Goal: Use online tool/utility: Utilize a website feature to perform a specific function

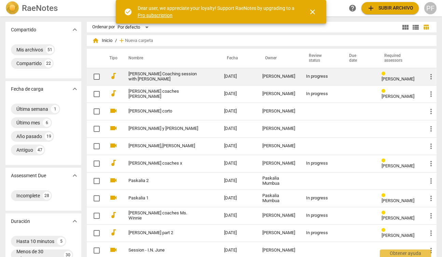
click at [167, 79] on link "[PERSON_NAME] Coaching session with [PERSON_NAME]" at bounding box center [163, 77] width 71 height 10
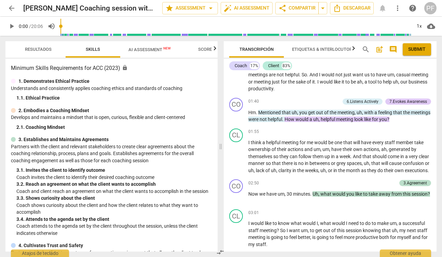
scroll to position [293, 0]
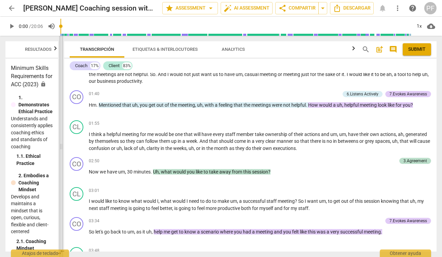
drag, startPoint x: 223, startPoint y: 147, endPoint x: 62, endPoint y: 143, distance: 160.1
click at [62, 143] on span at bounding box center [61, 147] width 4 height 222
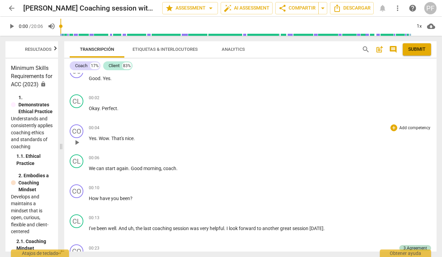
scroll to position [0, 0]
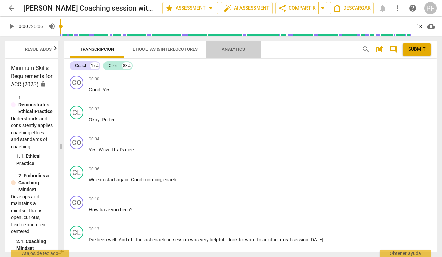
click at [240, 48] on span "Analytics" at bounding box center [233, 49] width 23 height 5
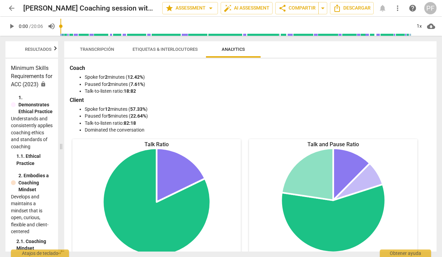
click at [99, 53] on span "Transcripción" at bounding box center [97, 49] width 51 height 9
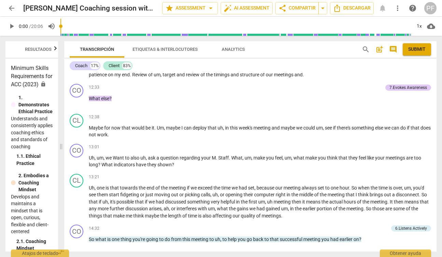
scroll to position [890, 0]
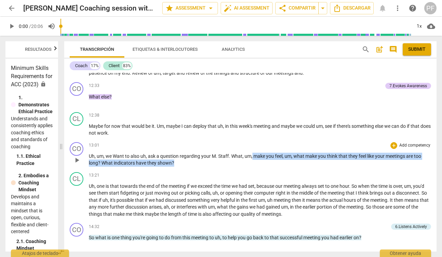
drag, startPoint x: 175, startPoint y: 171, endPoint x: 253, endPoint y: 165, distance: 77.7
click at [253, 165] on p "Uh , um , we Want to also uh , ask a question regarding your M . Staff . What ,…" at bounding box center [260, 160] width 342 height 14
click at [245, 179] on div "13:21 + Add competency keyboard_arrow_right" at bounding box center [260, 175] width 342 height 7
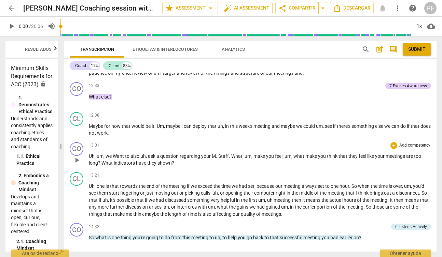
click at [205, 159] on span "your" at bounding box center [206, 156] width 11 height 5
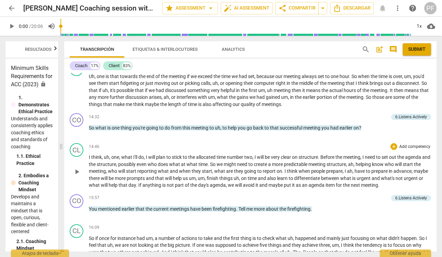
scroll to position [1000, 0]
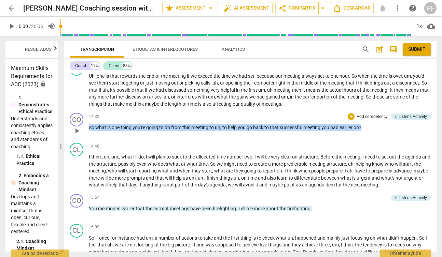
drag, startPoint x: 354, startPoint y: 137, endPoint x: 85, endPoint y: 138, distance: 268.9
click at [85, 138] on div "CO play_arrow pause 14:32 + Add competency 6.Listens Actively keyboard_arrow_ri…" at bounding box center [250, 125] width 372 height 30
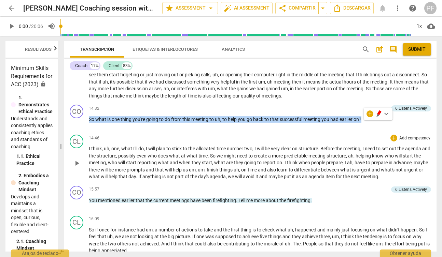
scroll to position [1013, 0]
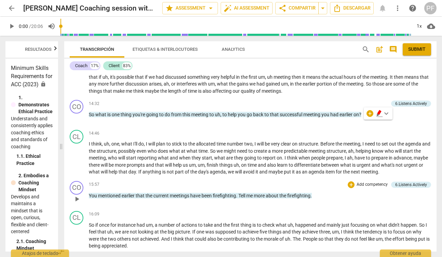
click at [234, 206] on div "15:57 + Add competency 6.Listens Actively keyboard_arrow_right You mentioned ea…" at bounding box center [260, 193] width 342 height 25
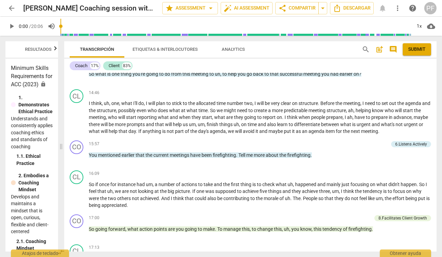
scroll to position [1051, 0]
